Goal: Information Seeking & Learning: Learn about a topic

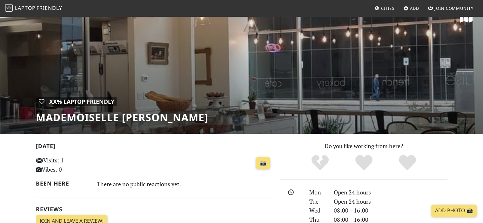
scroll to position [13, 0]
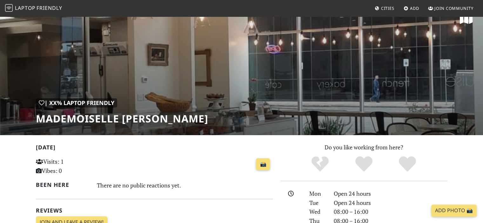
click at [85, 119] on h1 "Mademoiselle [PERSON_NAME]" at bounding box center [122, 119] width 172 height 12
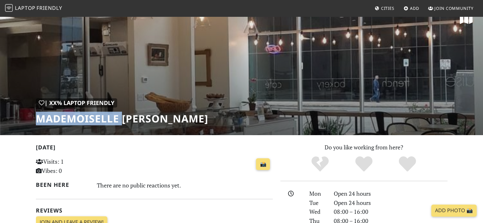
click at [85, 119] on h1 "Mademoiselle [PERSON_NAME]" at bounding box center [122, 119] width 172 height 12
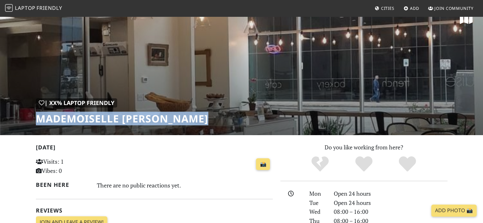
click at [85, 119] on h1 "Mademoiselle [PERSON_NAME]" at bounding box center [122, 119] width 172 height 12
copy div "Mademoiselle [PERSON_NAME]"
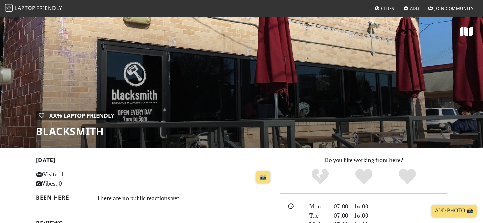
click at [96, 127] on h1 "Blacksmith" at bounding box center [76, 131] width 81 height 12
copy div "Blacksmith"
